Goal: Book appointment/travel/reservation

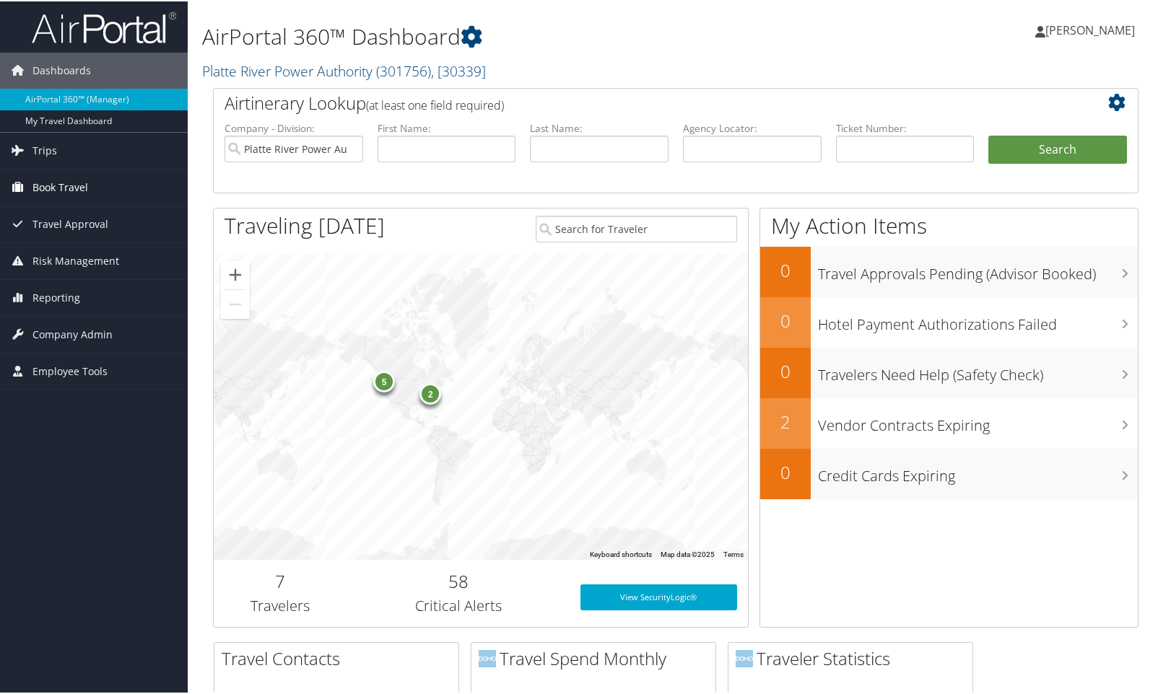
click at [51, 175] on span "Book Travel" at bounding box center [60, 186] width 56 height 36
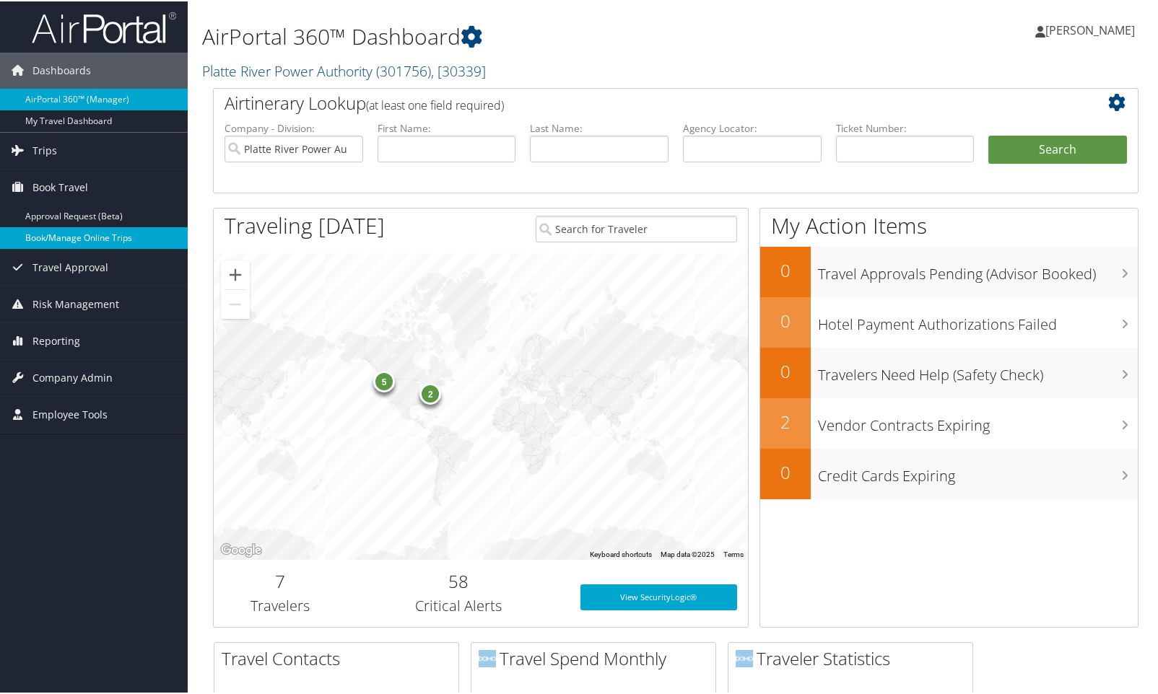
click at [78, 239] on link "Book/Manage Online Trips" at bounding box center [94, 237] width 188 height 22
